Goal: Check status: Check status

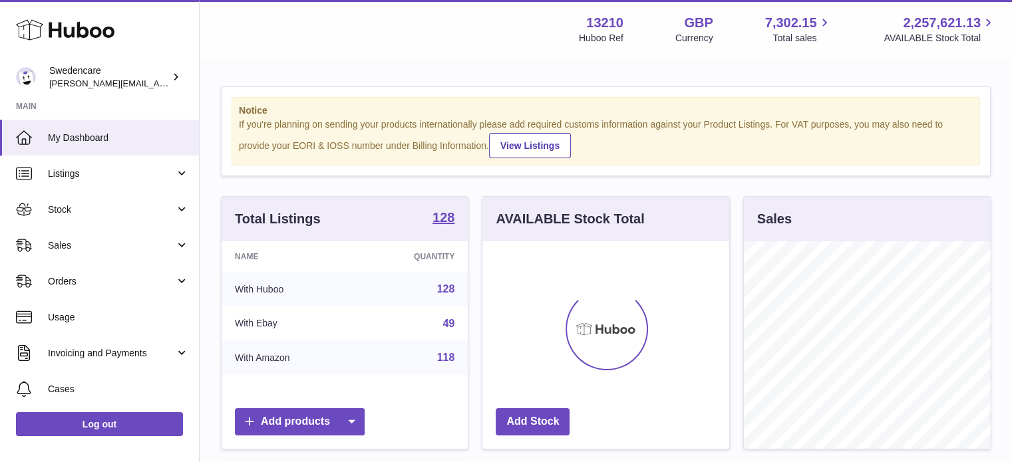
scroll to position [208, 247]
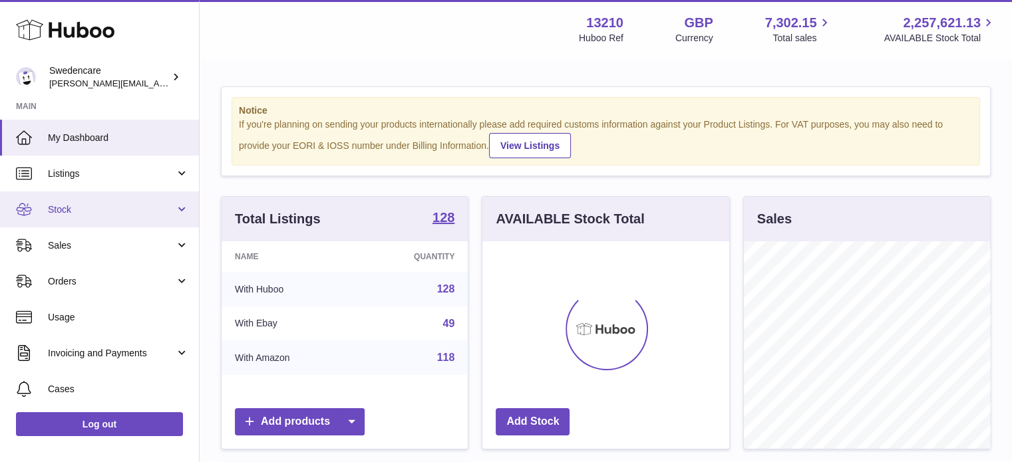
click at [94, 212] on span "Stock" at bounding box center [111, 210] width 127 height 13
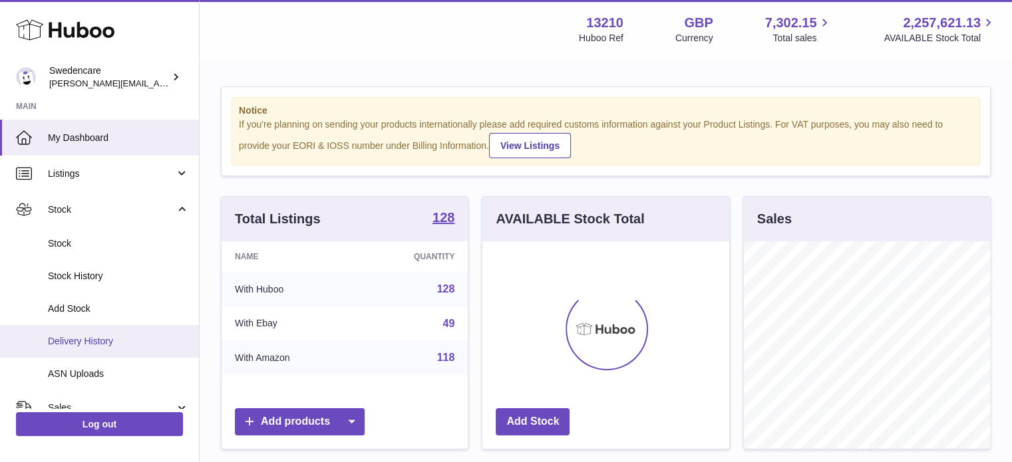
click at [88, 333] on link "Delivery History" at bounding box center [99, 341] width 199 height 33
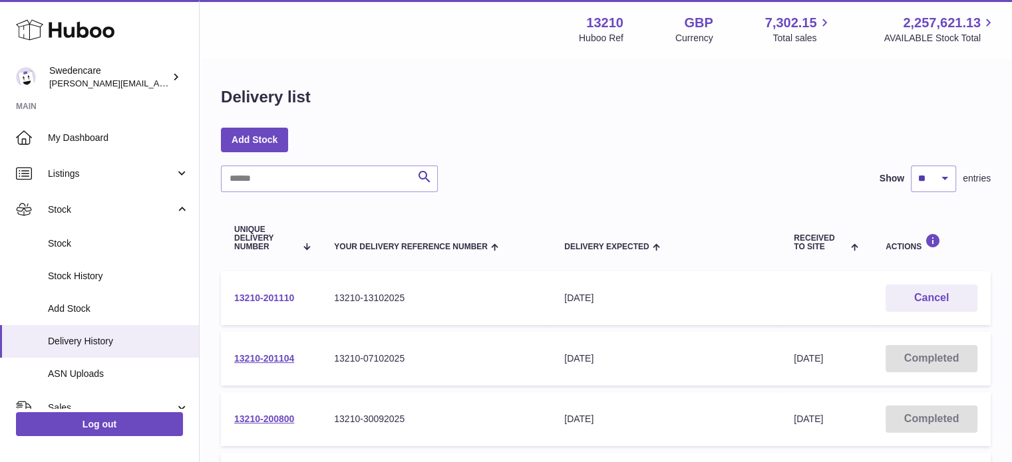
click at [271, 298] on link "13210-201110" at bounding box center [264, 298] width 60 height 11
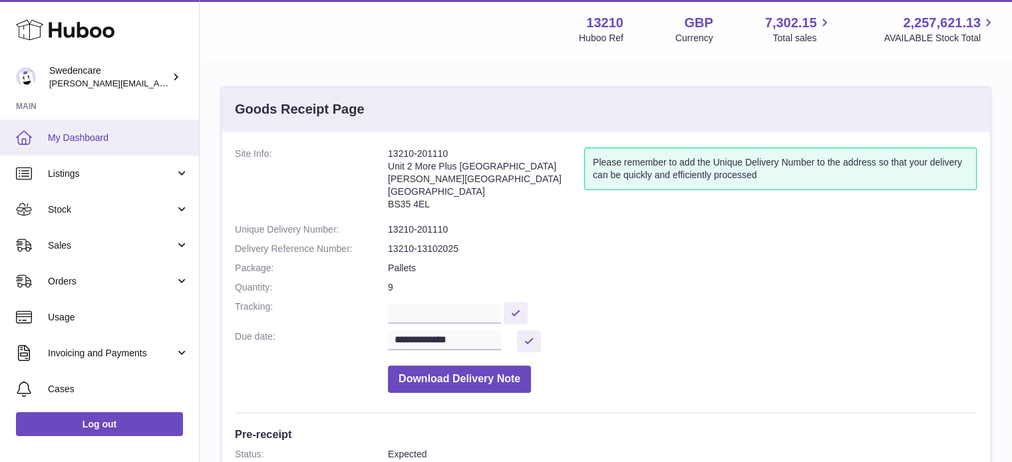
click at [82, 134] on span "My Dashboard" at bounding box center [118, 138] width 141 height 13
